Goal: Entertainment & Leisure: Consume media (video, audio)

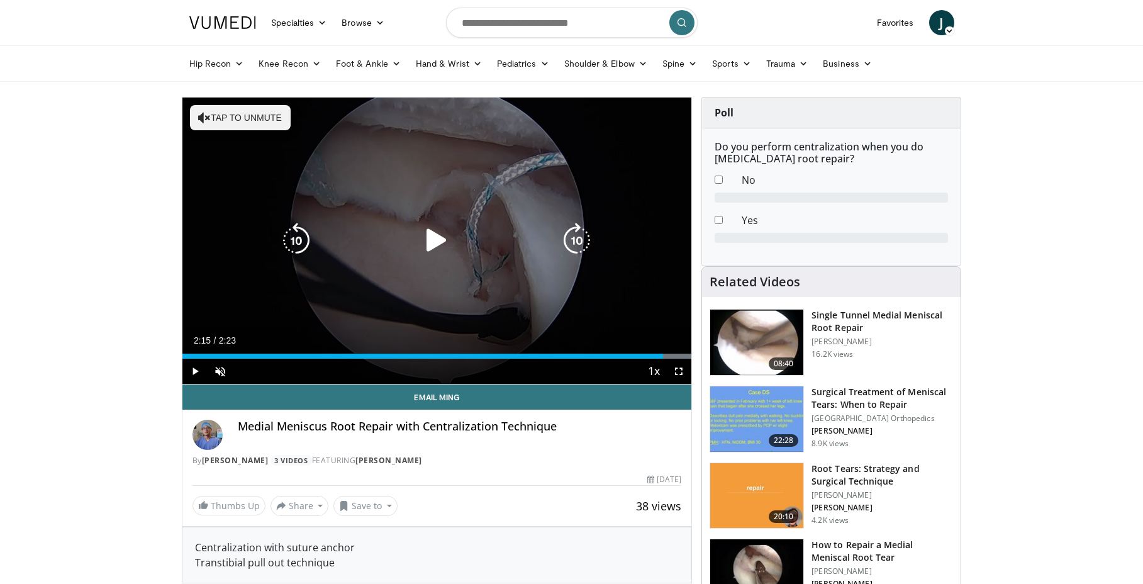
click at [431, 241] on icon "Video Player" at bounding box center [436, 240] width 35 height 35
